Goal: Find specific page/section: Find specific page/section

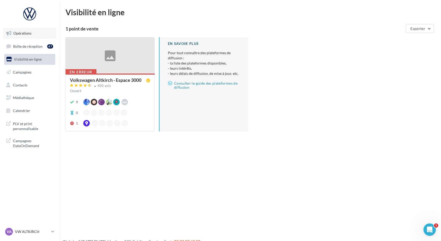
click at [23, 38] on link "Opérations" at bounding box center [29, 33] width 53 height 11
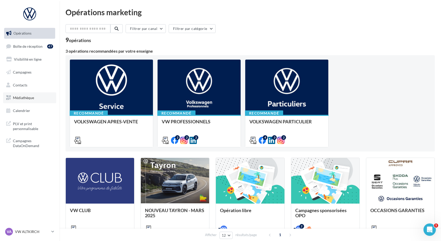
click at [17, 97] on span "Médiathèque" at bounding box center [23, 97] width 21 height 4
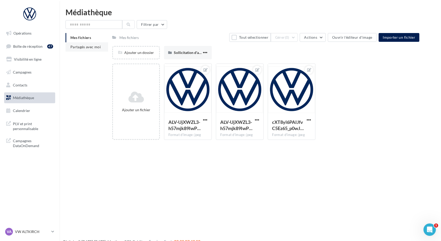
click at [89, 46] on span "Partagés avec moi" at bounding box center [85, 47] width 30 height 4
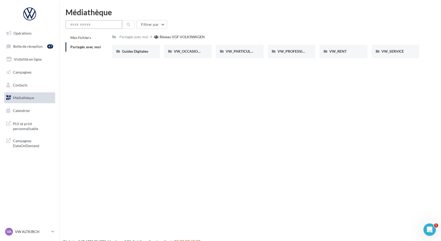
click at [90, 27] on input "text" at bounding box center [94, 24] width 57 height 9
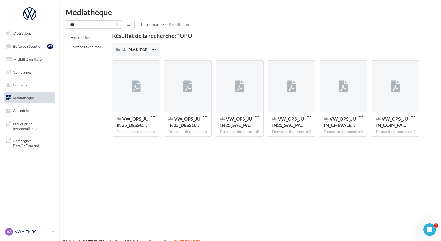
type input "***"
click at [34, 231] on p "VW ALTKIRCH" at bounding box center [32, 231] width 34 height 5
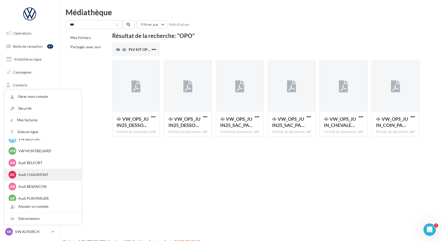
scroll to position [234, 0]
click at [34, 162] on p "Audi BELFORT" at bounding box center [46, 163] width 57 height 5
